Goal: Transaction & Acquisition: Book appointment/travel/reservation

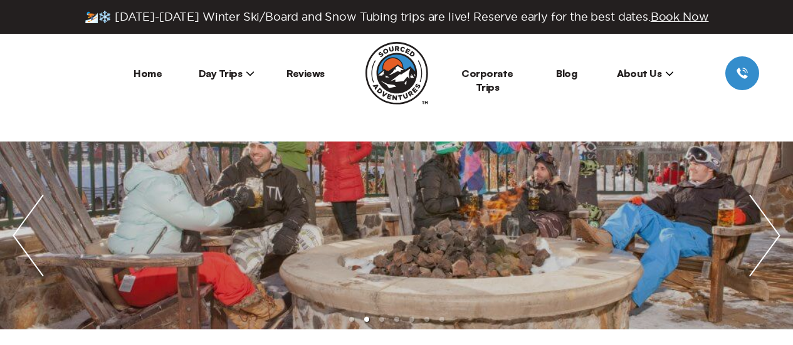
click at [243, 75] on span "Day Trips" at bounding box center [227, 73] width 56 height 13
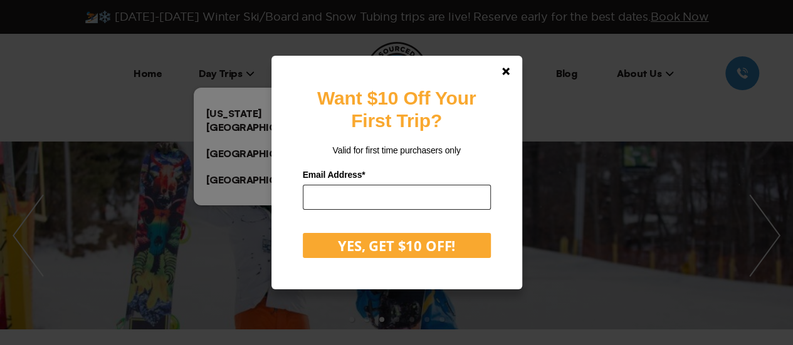
click at [384, 201] on input "email" at bounding box center [397, 197] width 188 height 25
type input "**********"
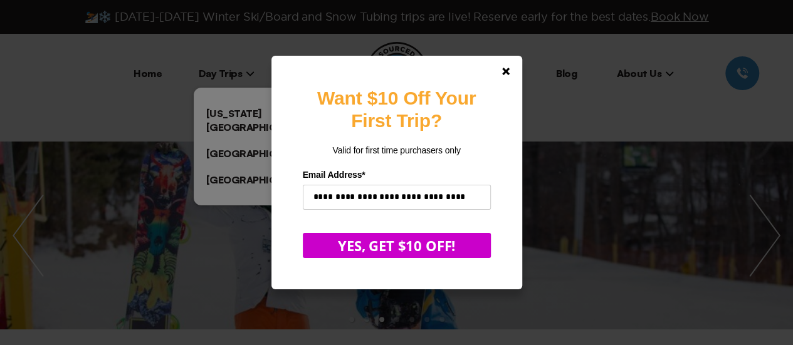
click at [398, 248] on button "YES, GET $10 OFF!" at bounding box center [397, 245] width 188 height 25
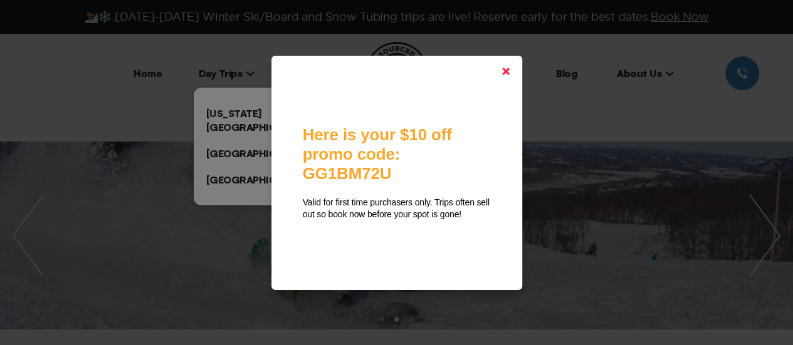
click at [508, 67] on link at bounding box center [506, 71] width 30 height 30
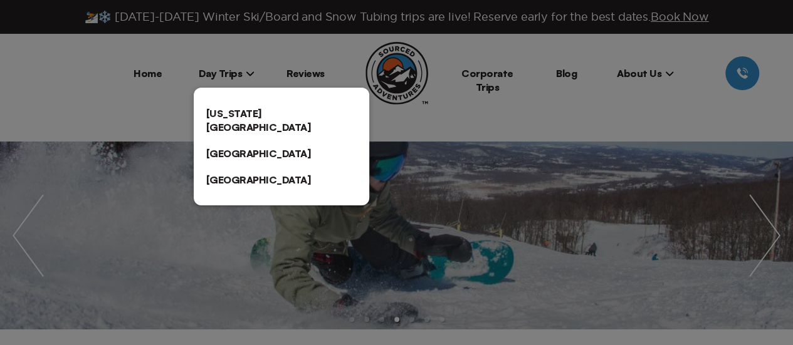
click at [266, 111] on link "[US_STATE][GEOGRAPHIC_DATA]" at bounding box center [282, 120] width 176 height 40
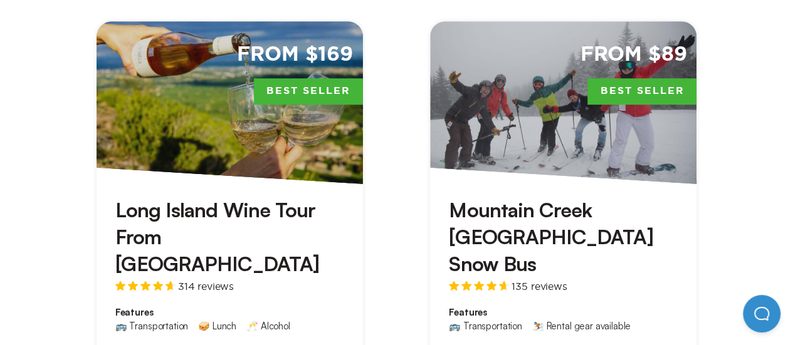
scroll to position [502, 0]
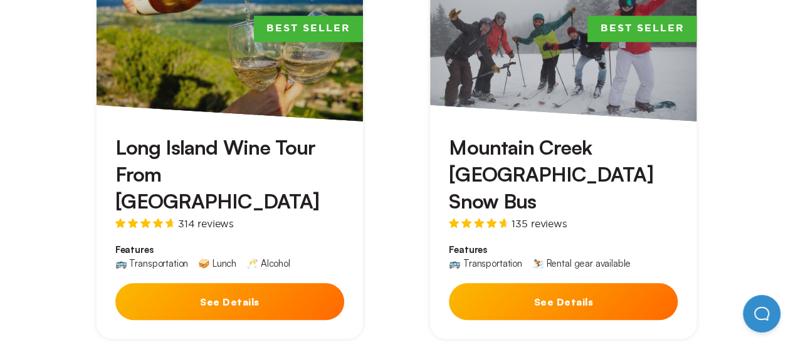
click at [599, 283] on button "See Details" at bounding box center [563, 301] width 229 height 37
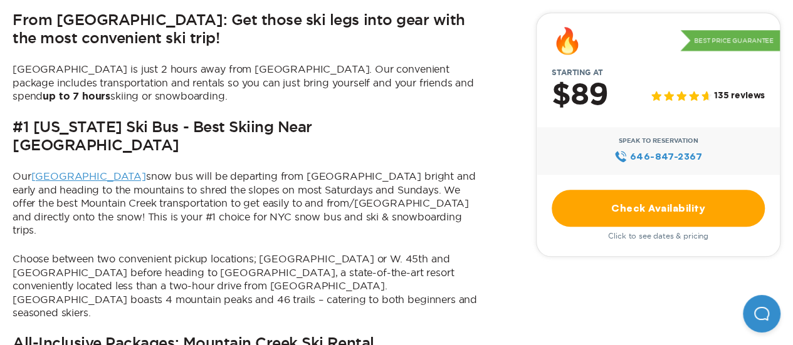
scroll to position [690, 0]
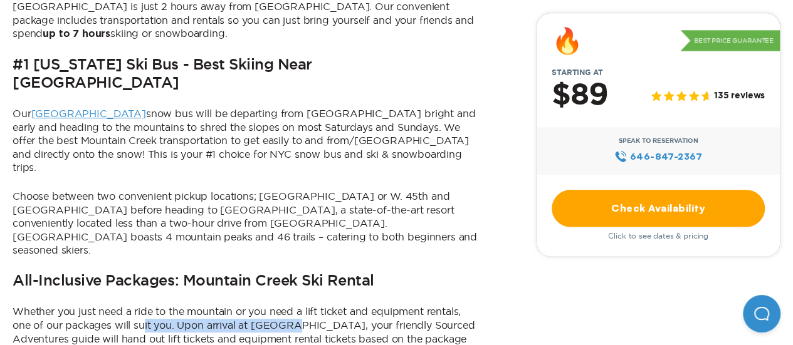
drag, startPoint x: 176, startPoint y: 284, endPoint x: 296, endPoint y: 276, distance: 120.7
click at [296, 305] on p "Whether you just need a ride to the mountain or you need a lift ticket and equi…" at bounding box center [246, 339] width 467 height 68
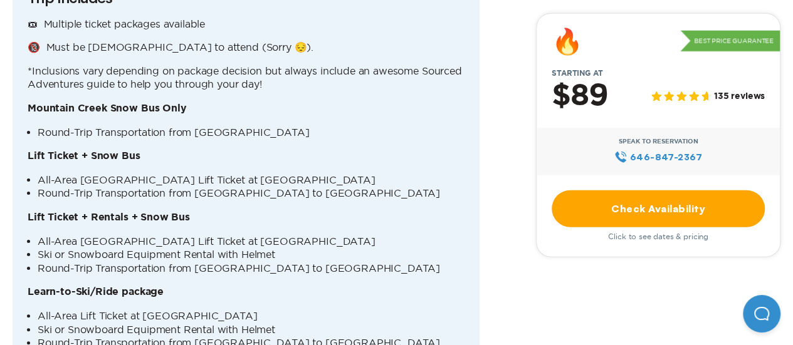
scroll to position [1505, 0]
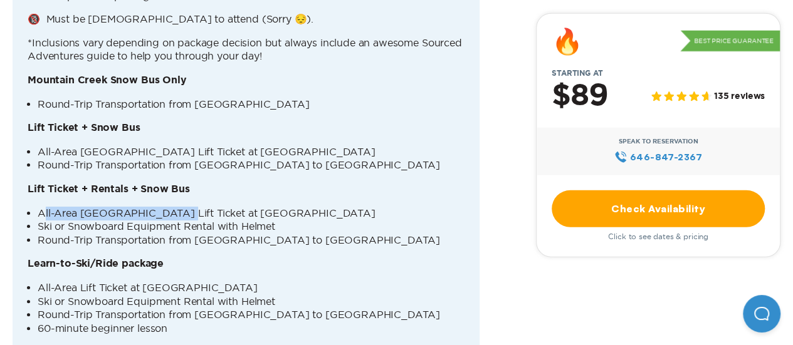
drag, startPoint x: 45, startPoint y: 167, endPoint x: 173, endPoint y: 167, distance: 127.9
click at [173, 207] on li "All-Area [GEOGRAPHIC_DATA] Lift Ticket at [GEOGRAPHIC_DATA]" at bounding box center [251, 214] width 427 height 14
click at [115, 220] on li "Ski or Snowboard Equipment Rental with Helmet" at bounding box center [251, 227] width 427 height 14
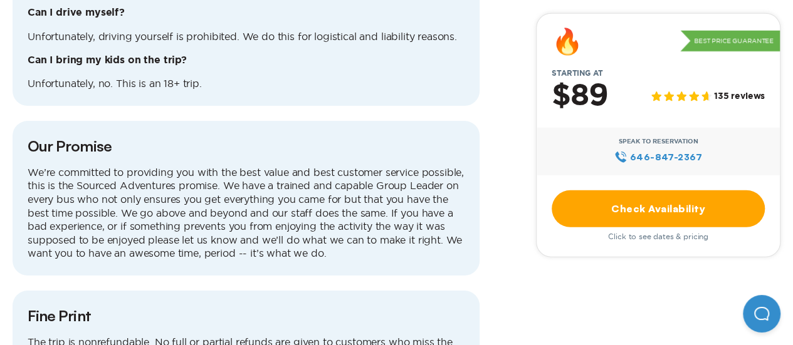
scroll to position [3825, 0]
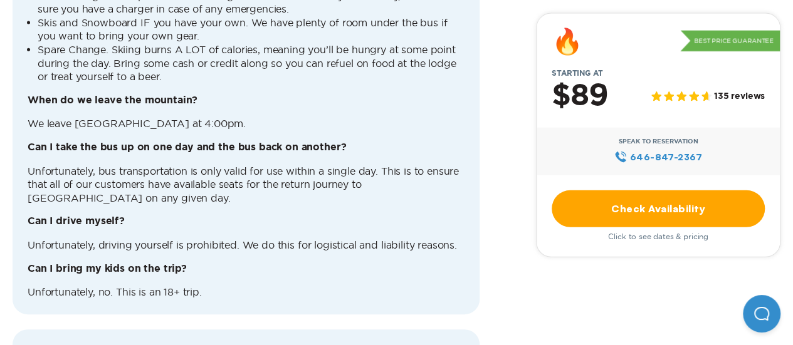
click at [645, 207] on link "Check Availability" at bounding box center [658, 208] width 213 height 37
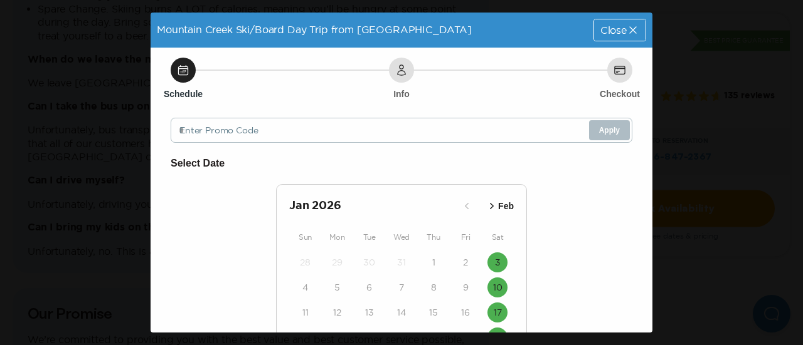
scroll to position [63, 0]
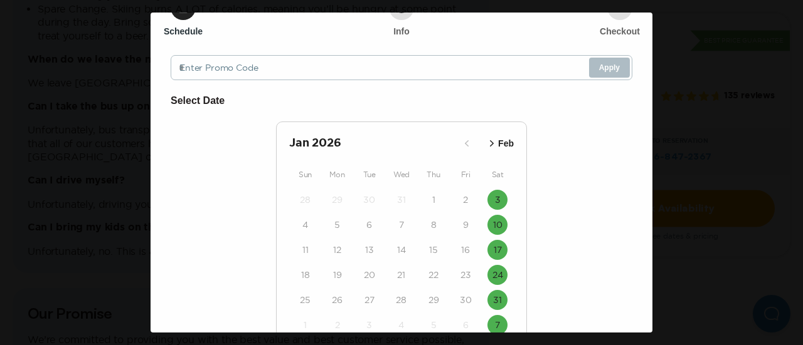
click at [490, 145] on icon "button" at bounding box center [492, 143] width 4 height 6
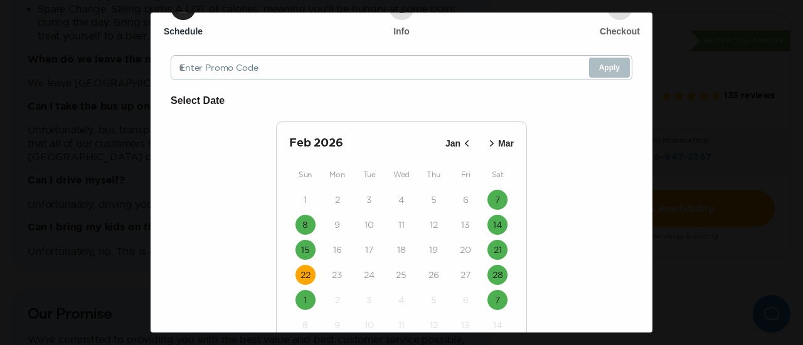
click at [300, 273] on time "22" at bounding box center [305, 275] width 10 height 13
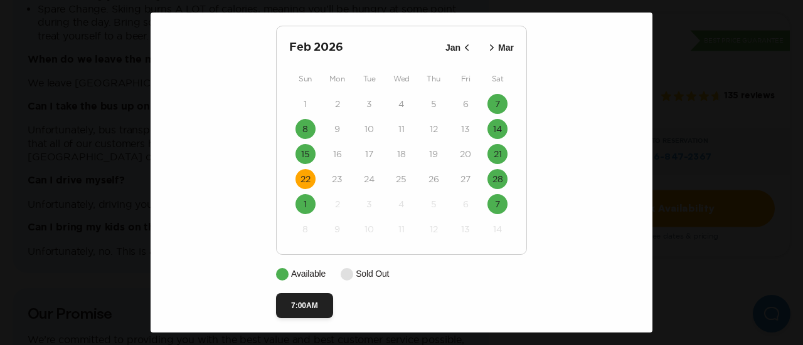
scroll to position [167, 0]
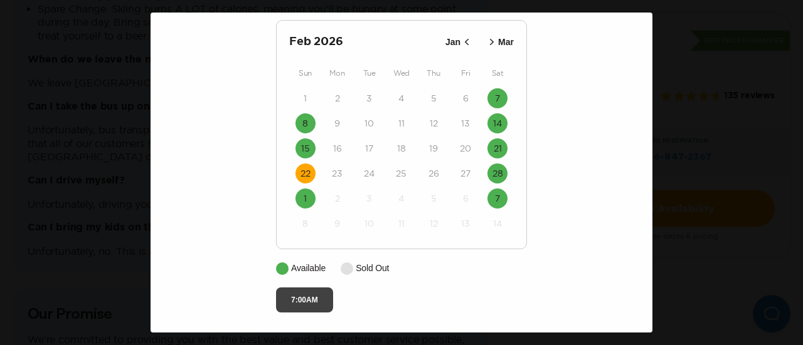
click at [298, 306] on button "7:00AM" at bounding box center [304, 300] width 57 height 25
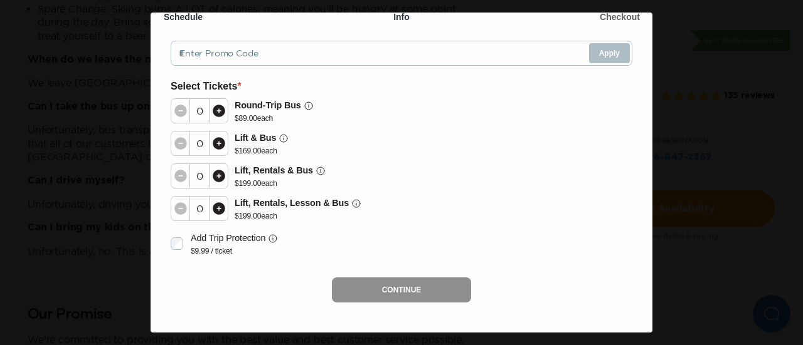
scroll to position [93, 0]
click at [222, 179] on icon at bounding box center [219, 176] width 13 height 13
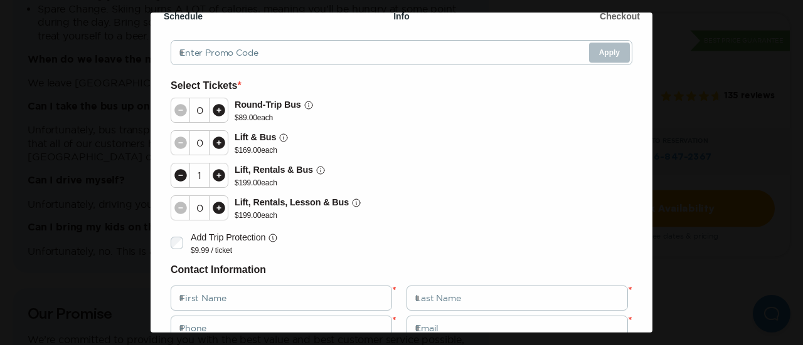
scroll to position [177, 0]
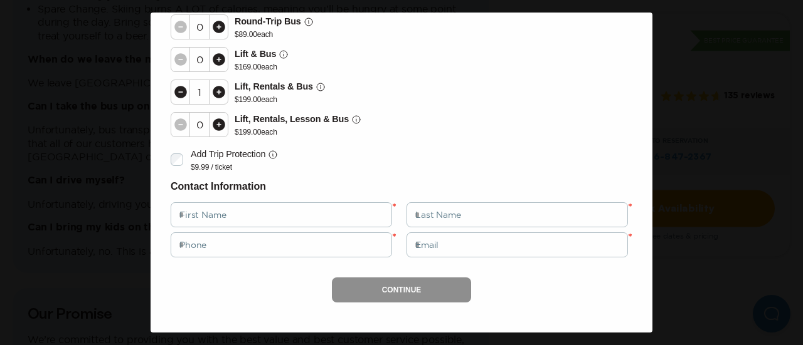
click at [220, 95] on icon at bounding box center [219, 92] width 13 height 13
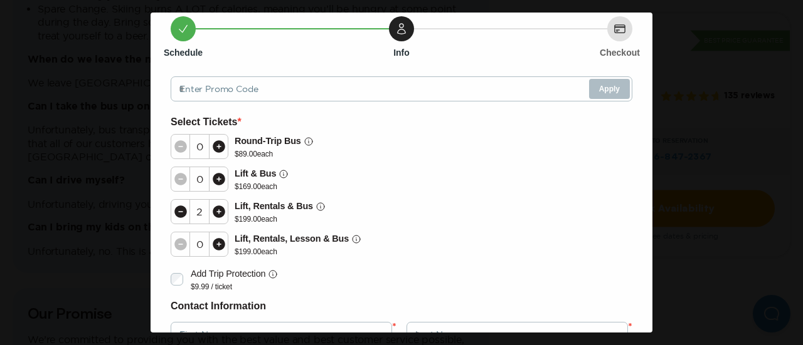
scroll to position [0, 0]
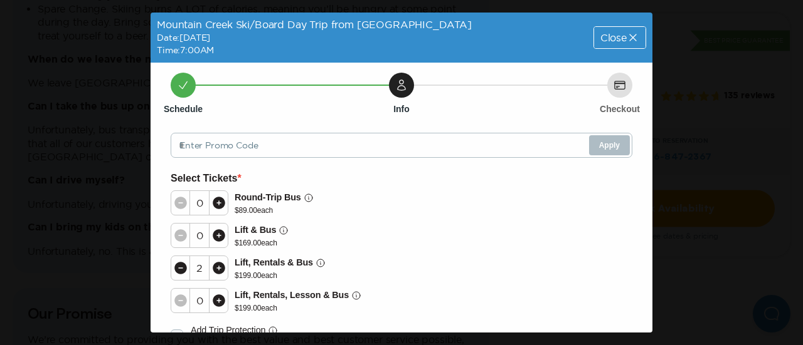
click at [629, 38] on icon at bounding box center [632, 37] width 7 height 7
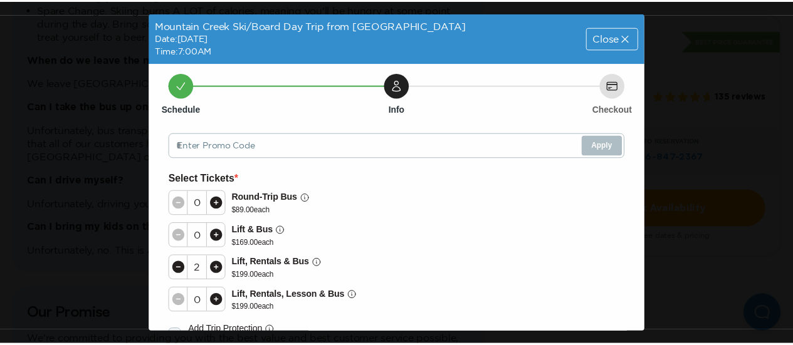
scroll to position [3825, 0]
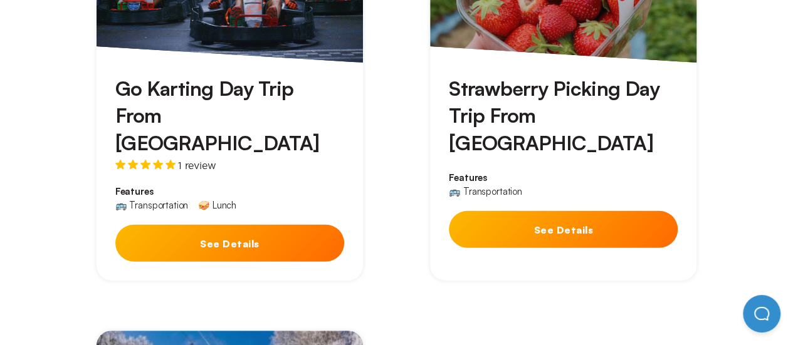
scroll to position [502, 0]
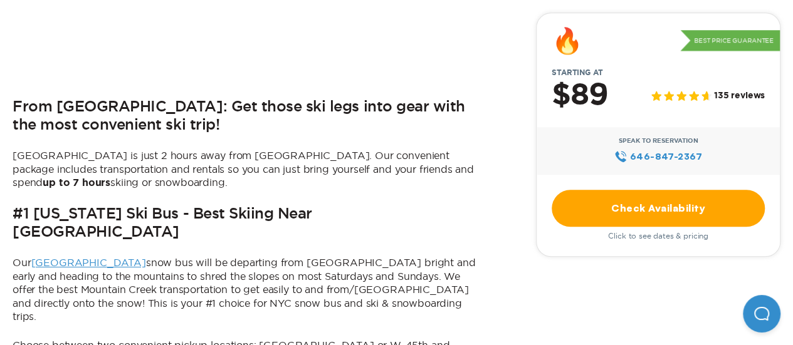
scroll to position [541, 0]
click at [559, 209] on link "Check Availability" at bounding box center [658, 208] width 213 height 37
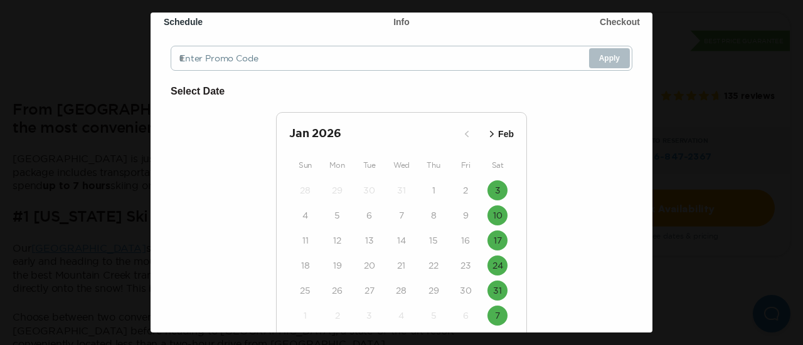
scroll to position [88, 0]
